Goal: Navigation & Orientation: Find specific page/section

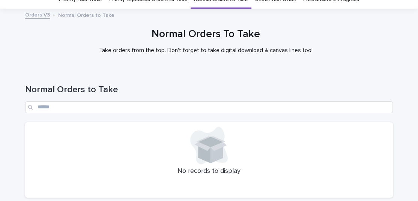
scroll to position [91, 0]
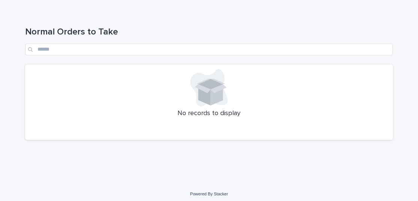
click at [285, 34] on h1 "Normal Orders to Take" at bounding box center [209, 32] width 368 height 11
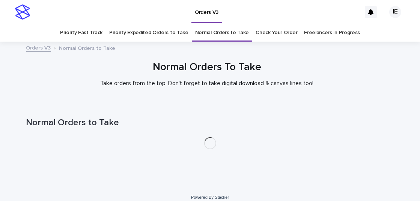
scroll to position [7, 0]
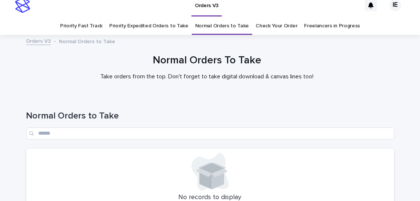
click at [143, 31] on link "Priority Expedited Orders to Take" at bounding box center [148, 26] width 79 height 18
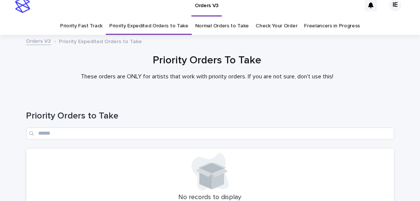
scroll to position [66, 0]
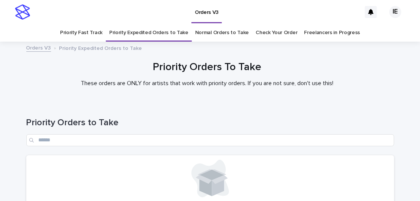
scroll to position [66, 0]
